Goal: Task Accomplishment & Management: Use online tool/utility

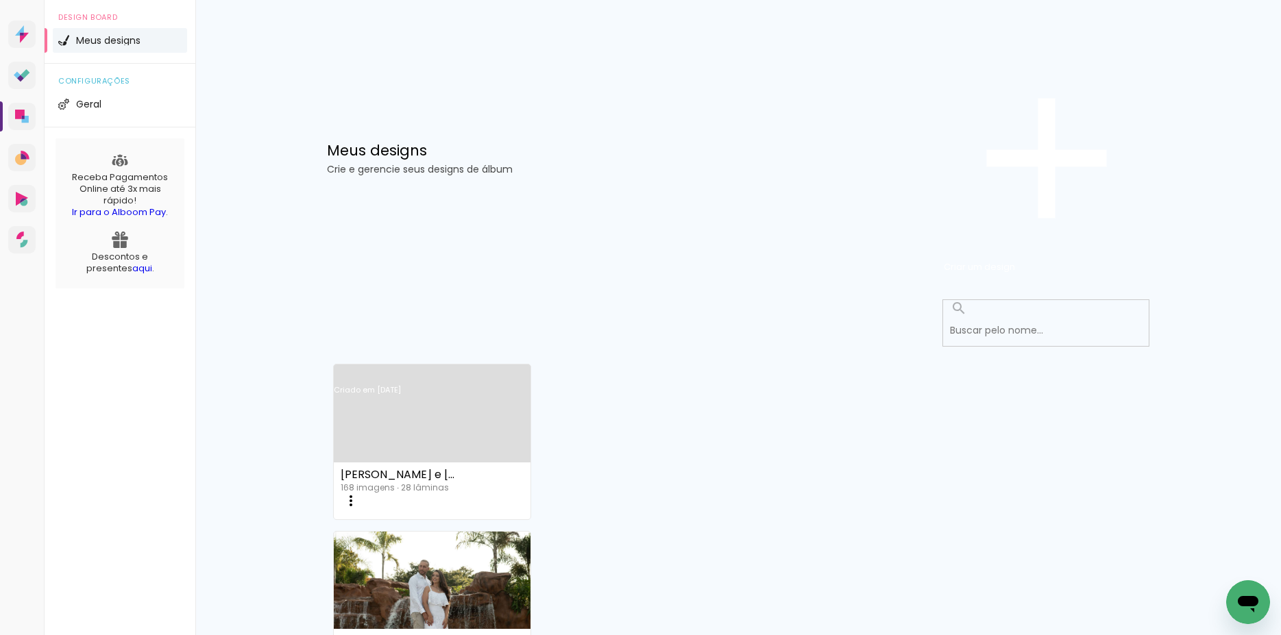
click at [427, 369] on link "Criado em [DATE]" at bounding box center [432, 407] width 197 height 77
